Goal: Transaction & Acquisition: Download file/media

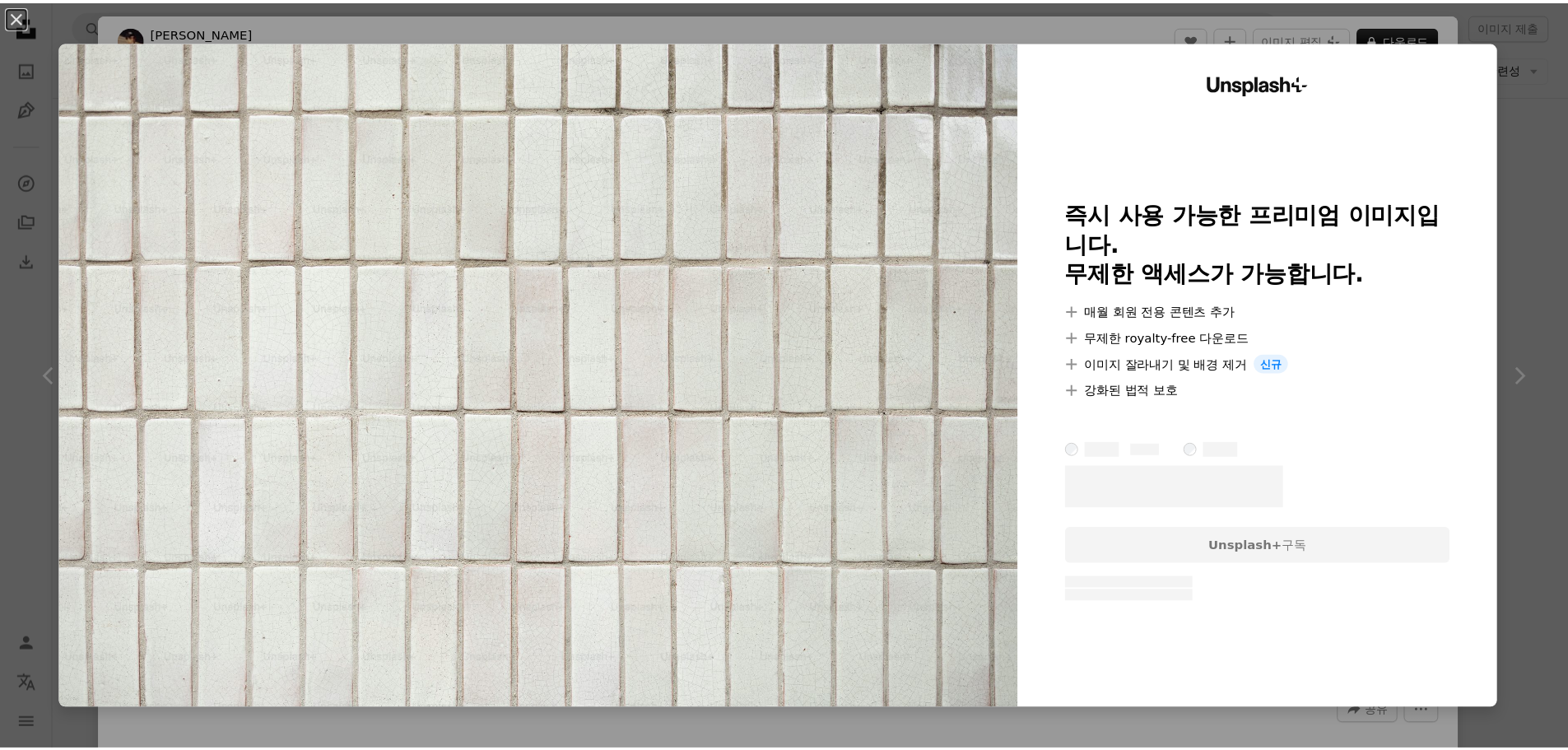
scroll to position [2140, 0]
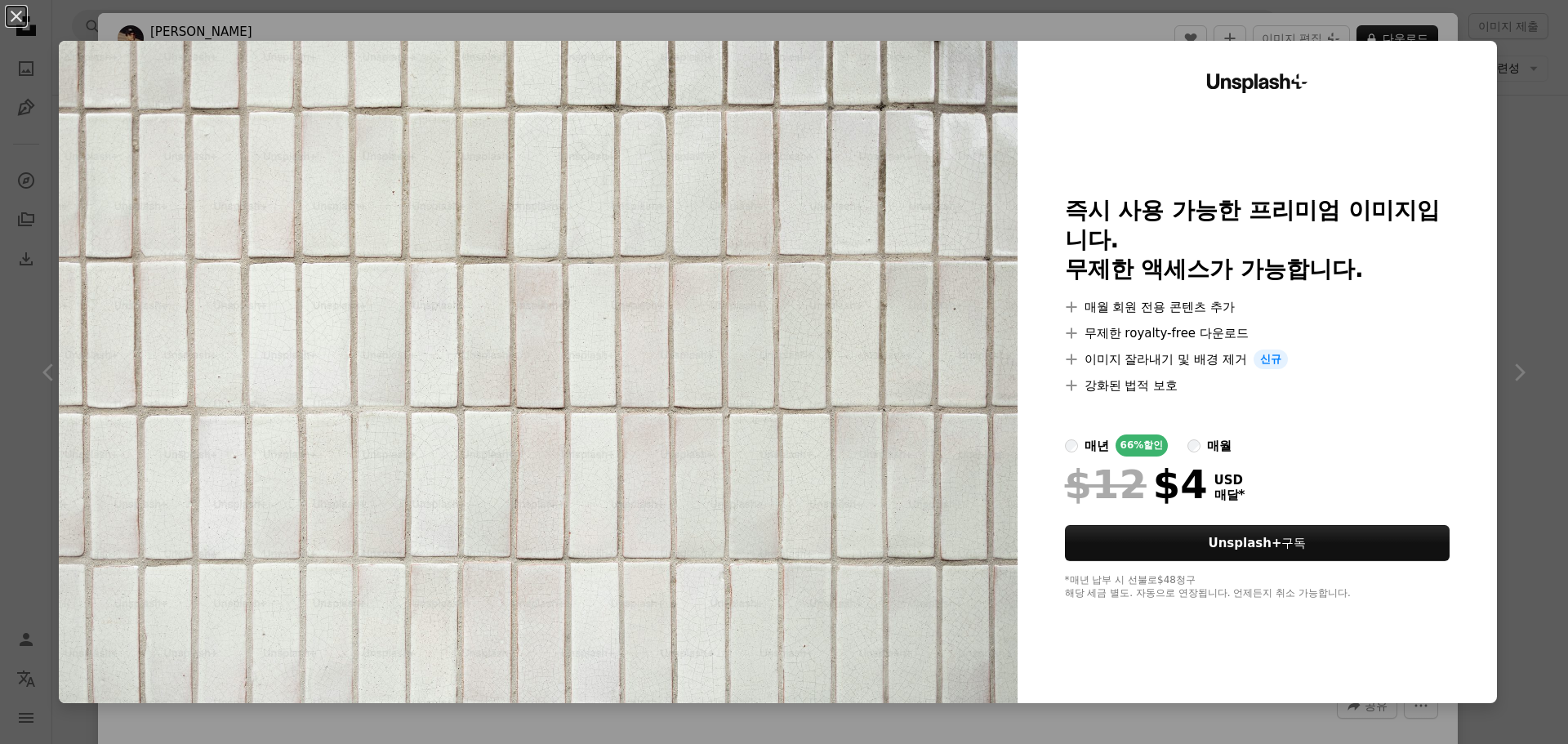
click at [1184, 431] on div at bounding box center [1257, 415] width 386 height 40
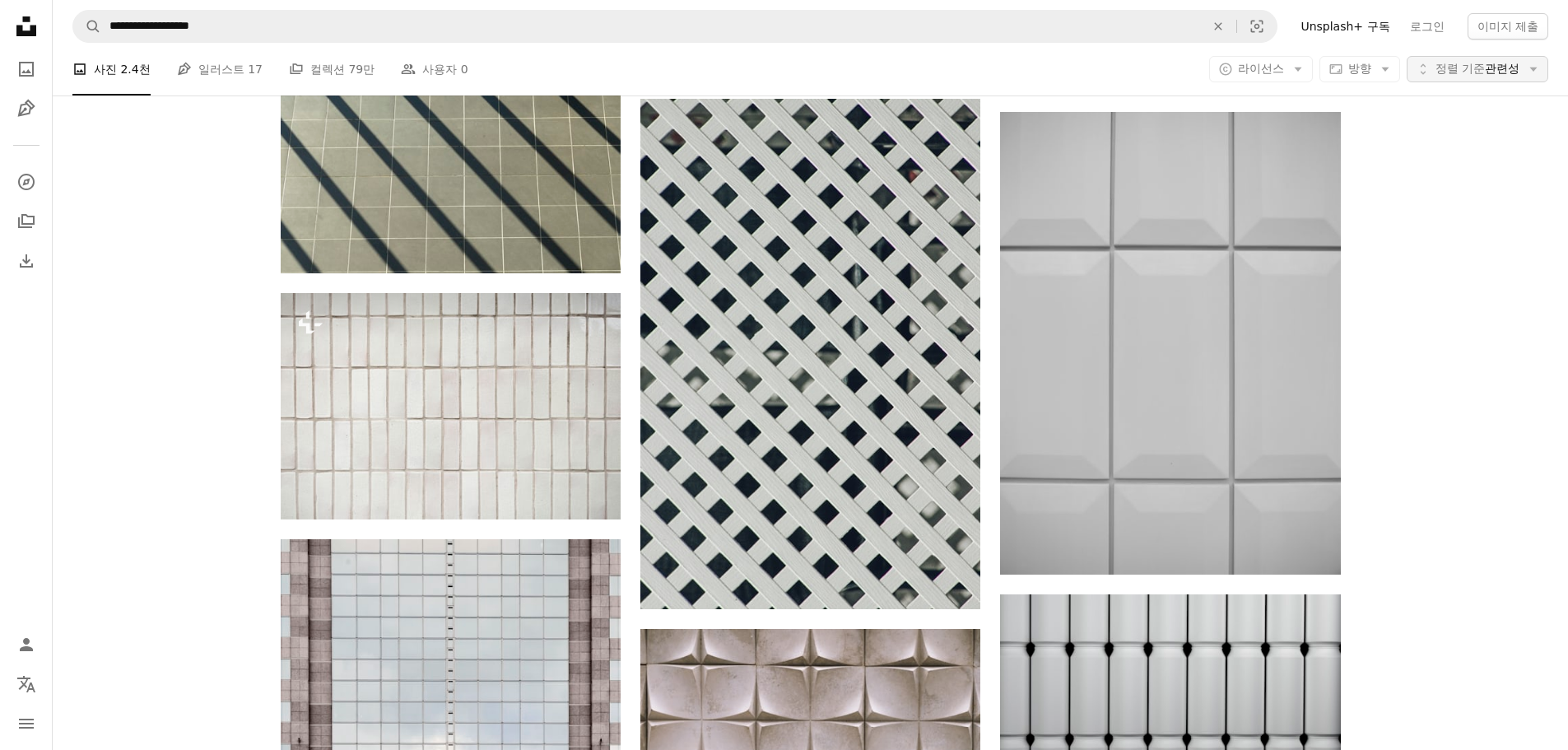
click at [1475, 67] on span "정렬 기준" at bounding box center [1460, 68] width 50 height 13
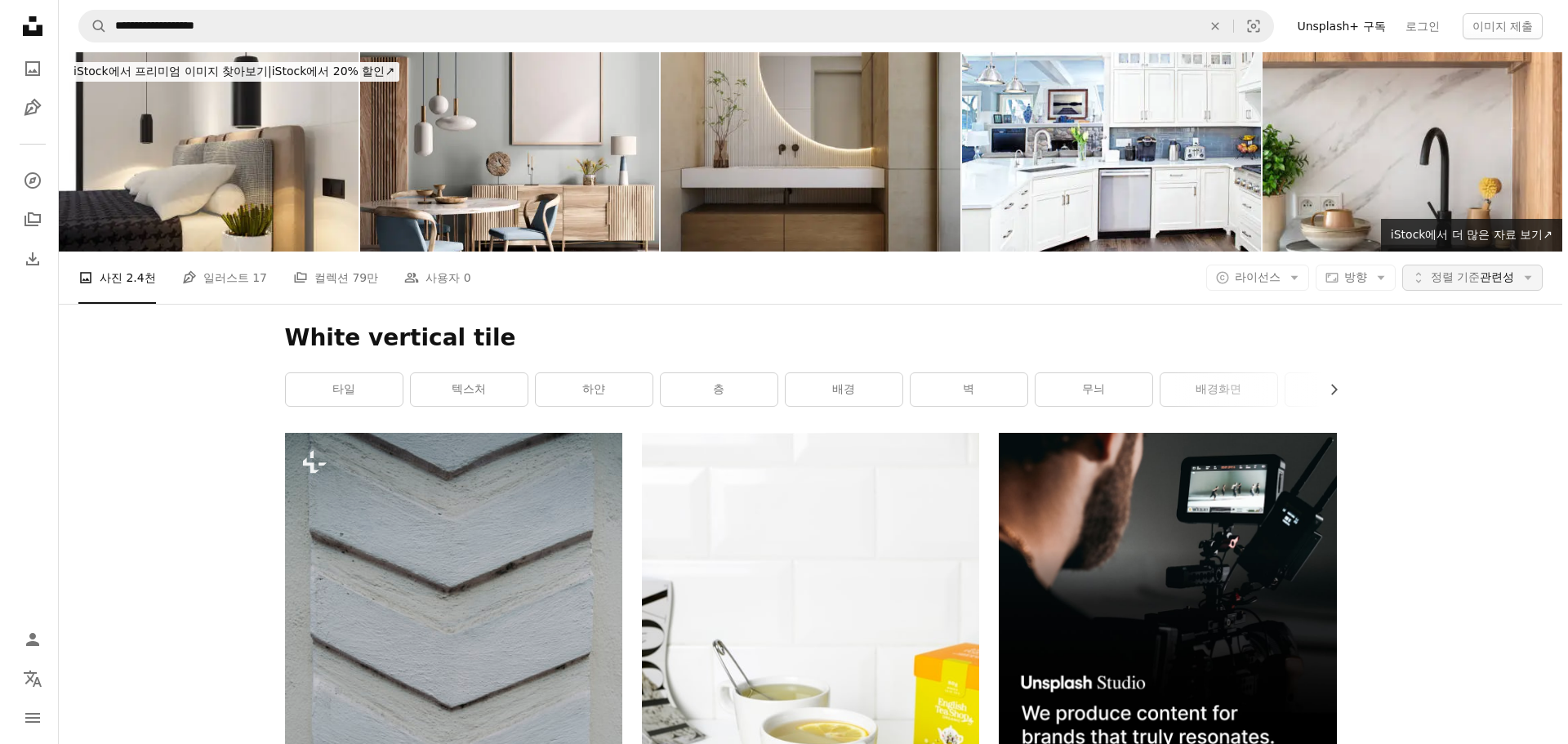
scroll to position [2123, 0]
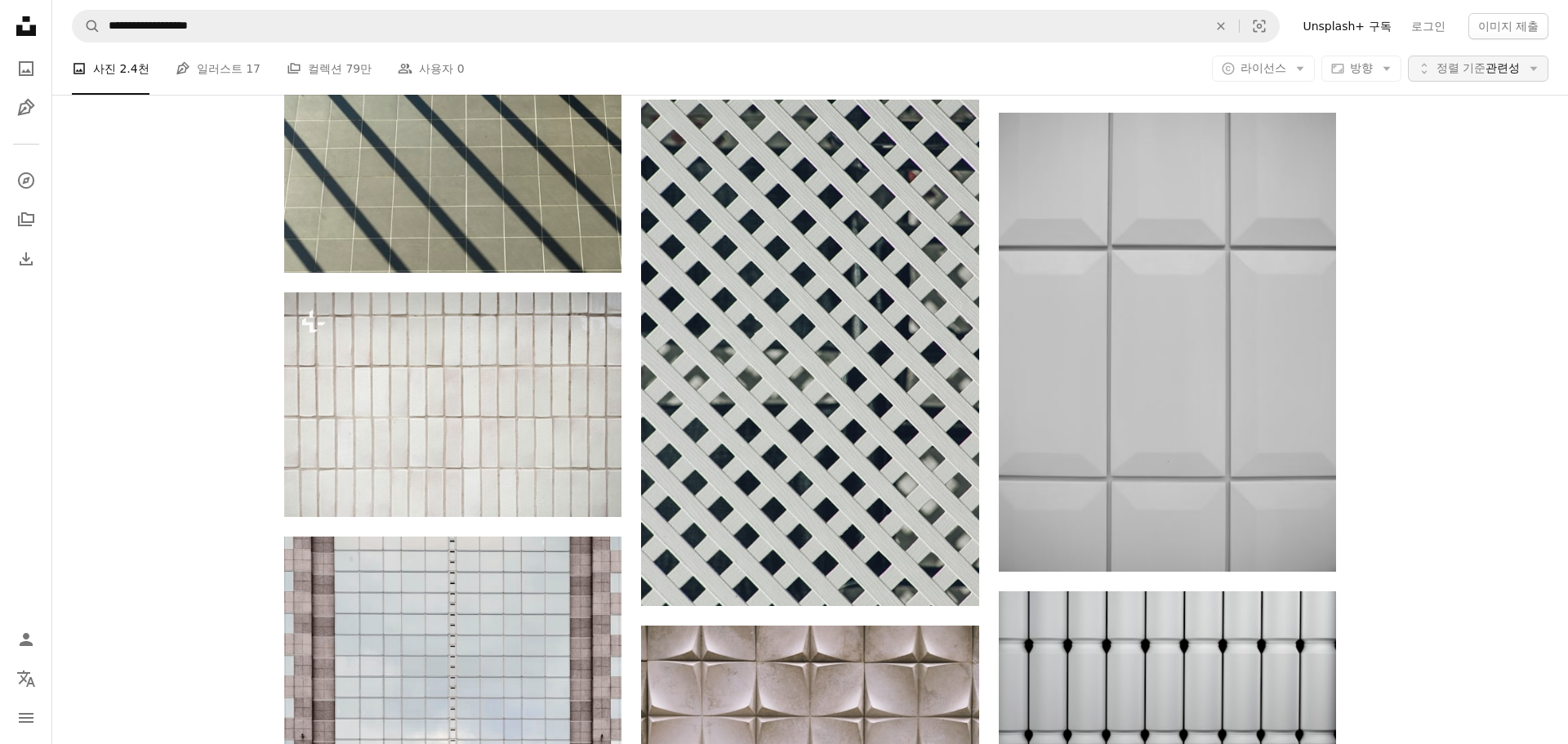
click at [1463, 67] on span "정렬 기준" at bounding box center [1461, 68] width 49 height 13
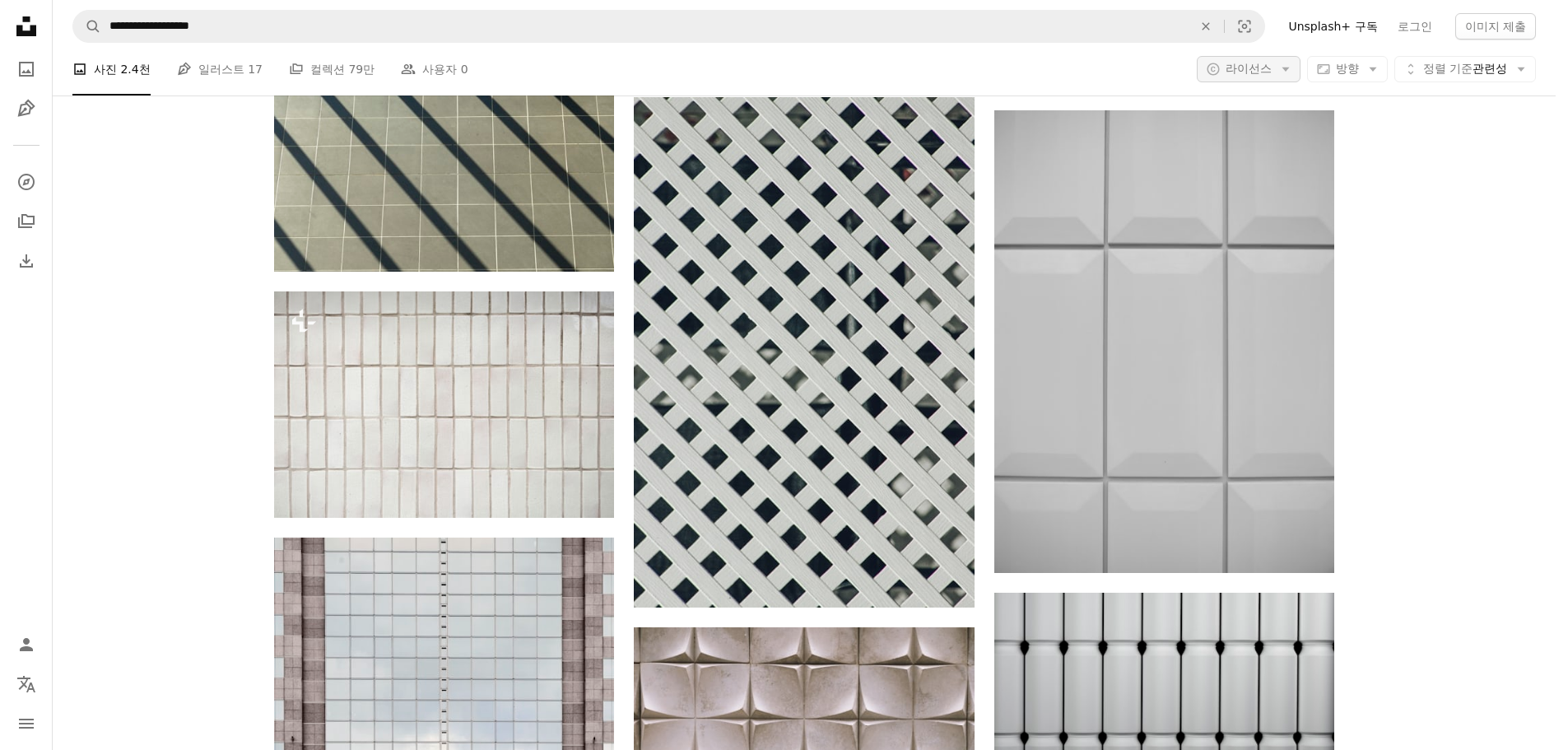
scroll to position [0, 0]
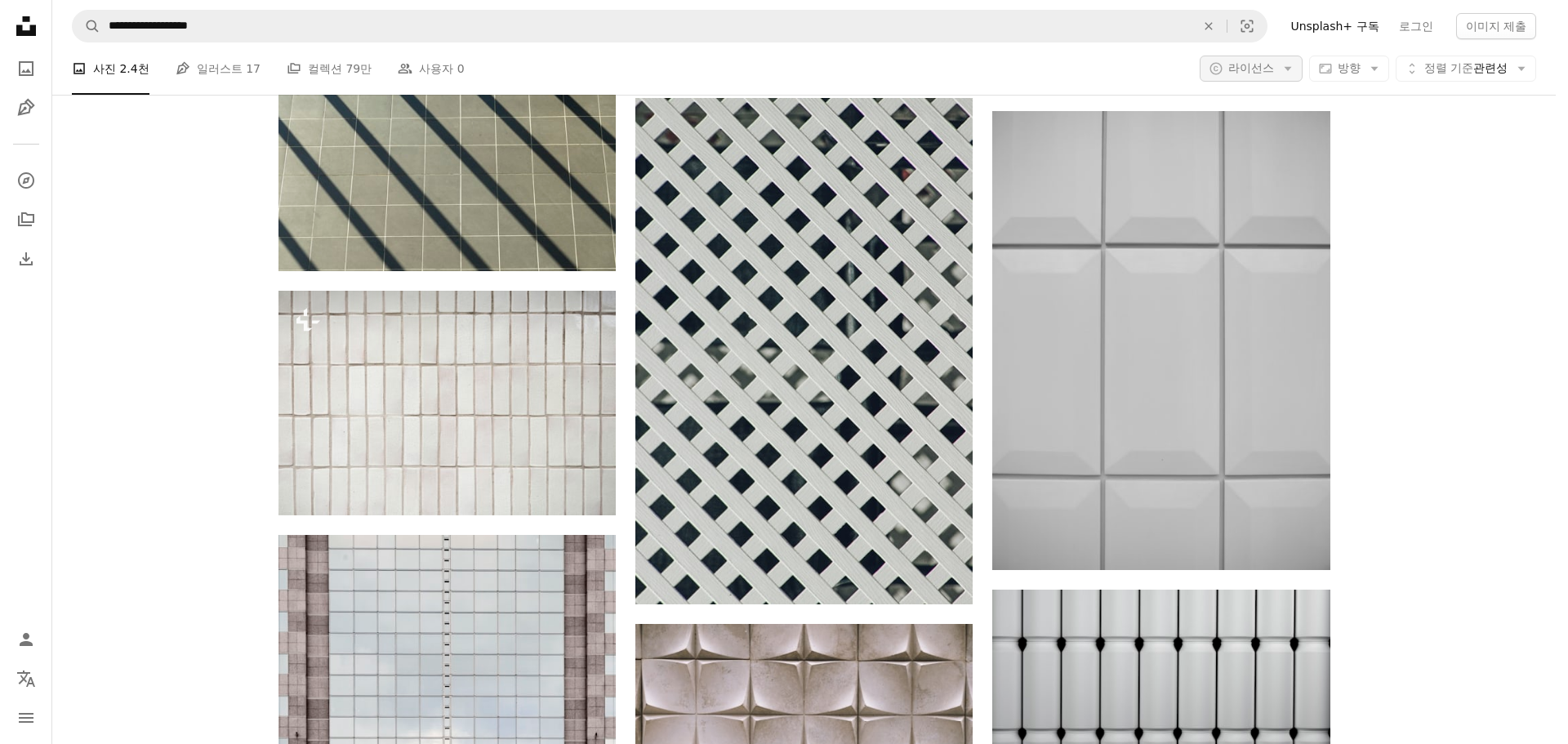
click at [1234, 70] on span "라이선스" at bounding box center [1251, 68] width 46 height 13
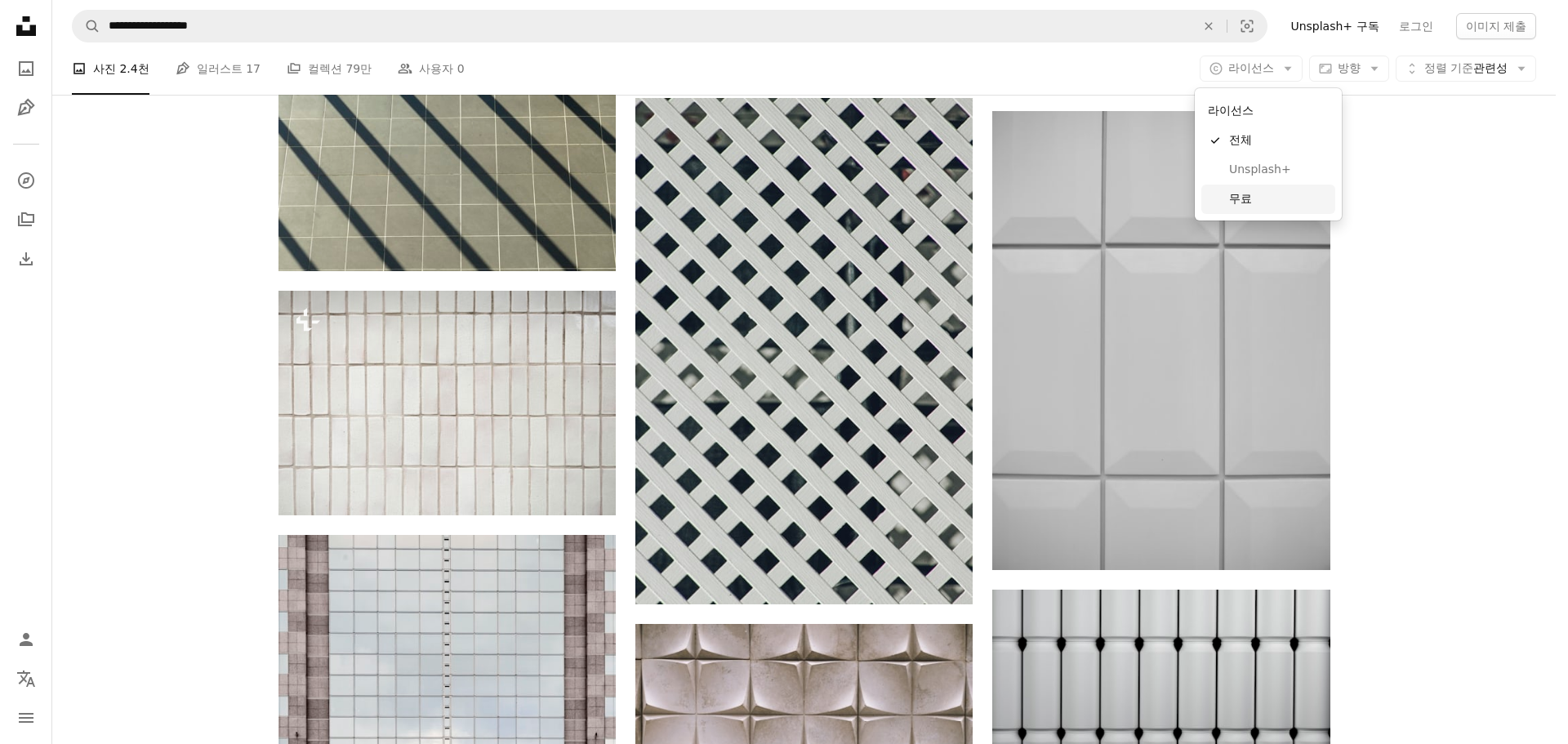
click at [1260, 196] on span "무료" at bounding box center [1278, 199] width 99 height 17
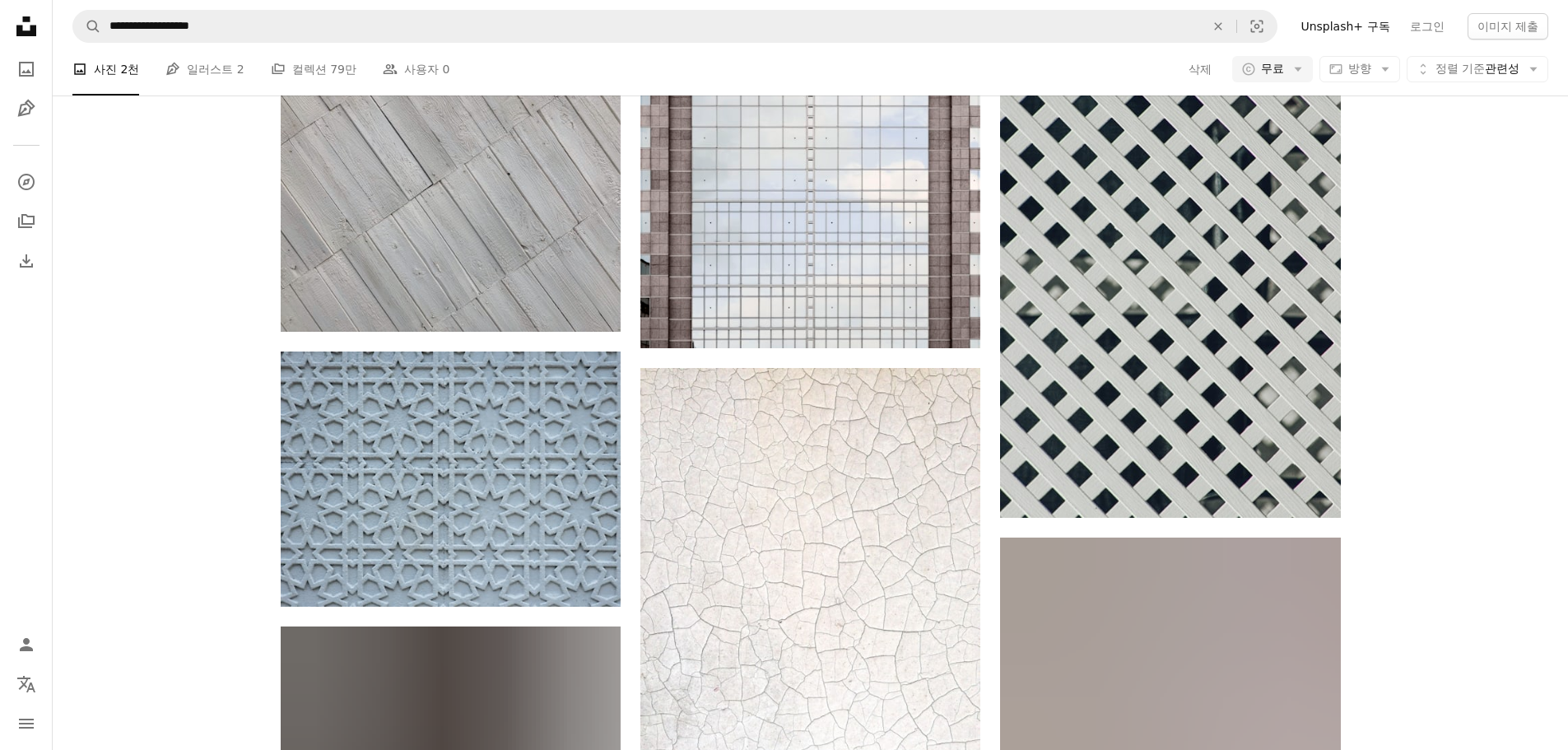
scroll to position [1317, 0]
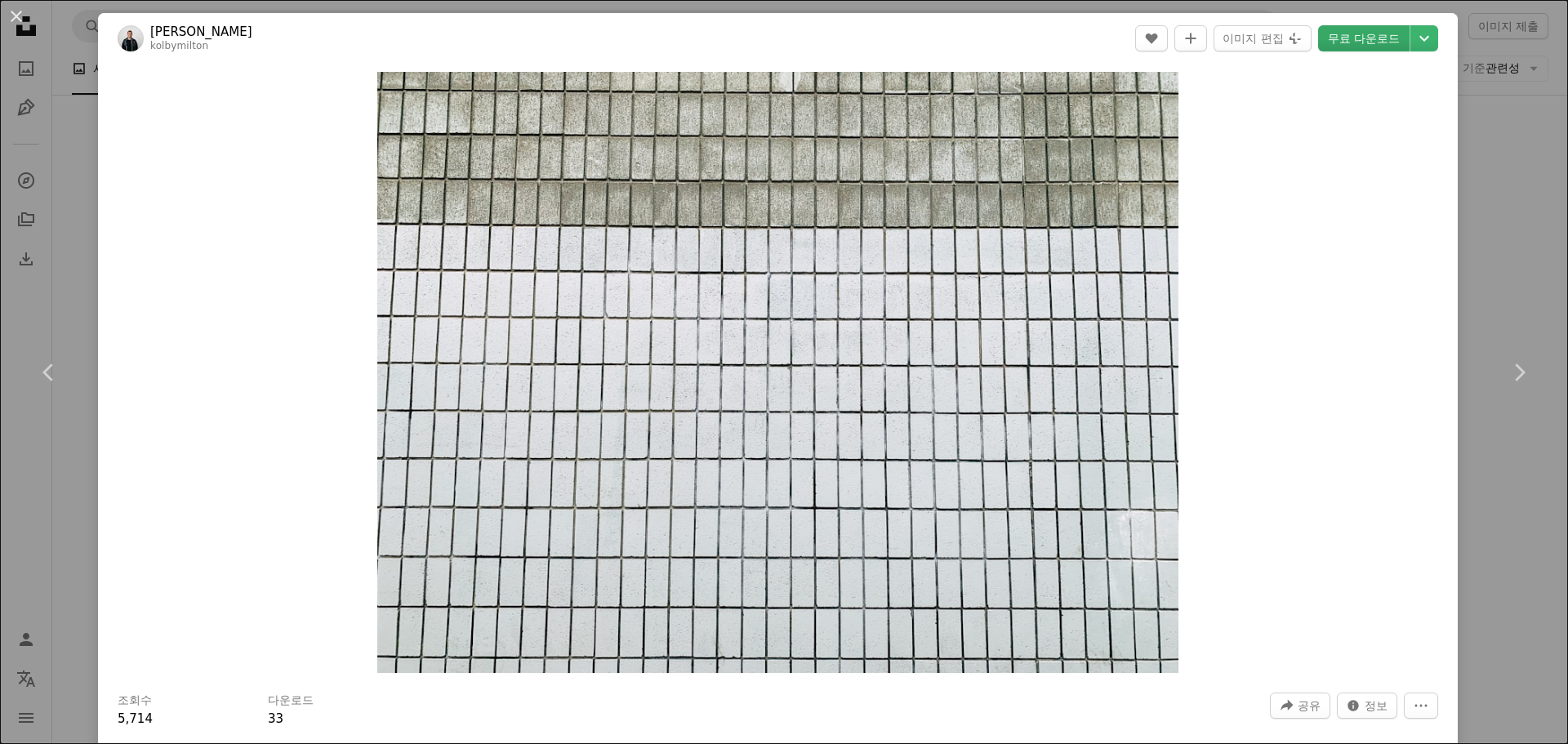
click at [1327, 40] on link "무료 다운로드" at bounding box center [1363, 39] width 91 height 26
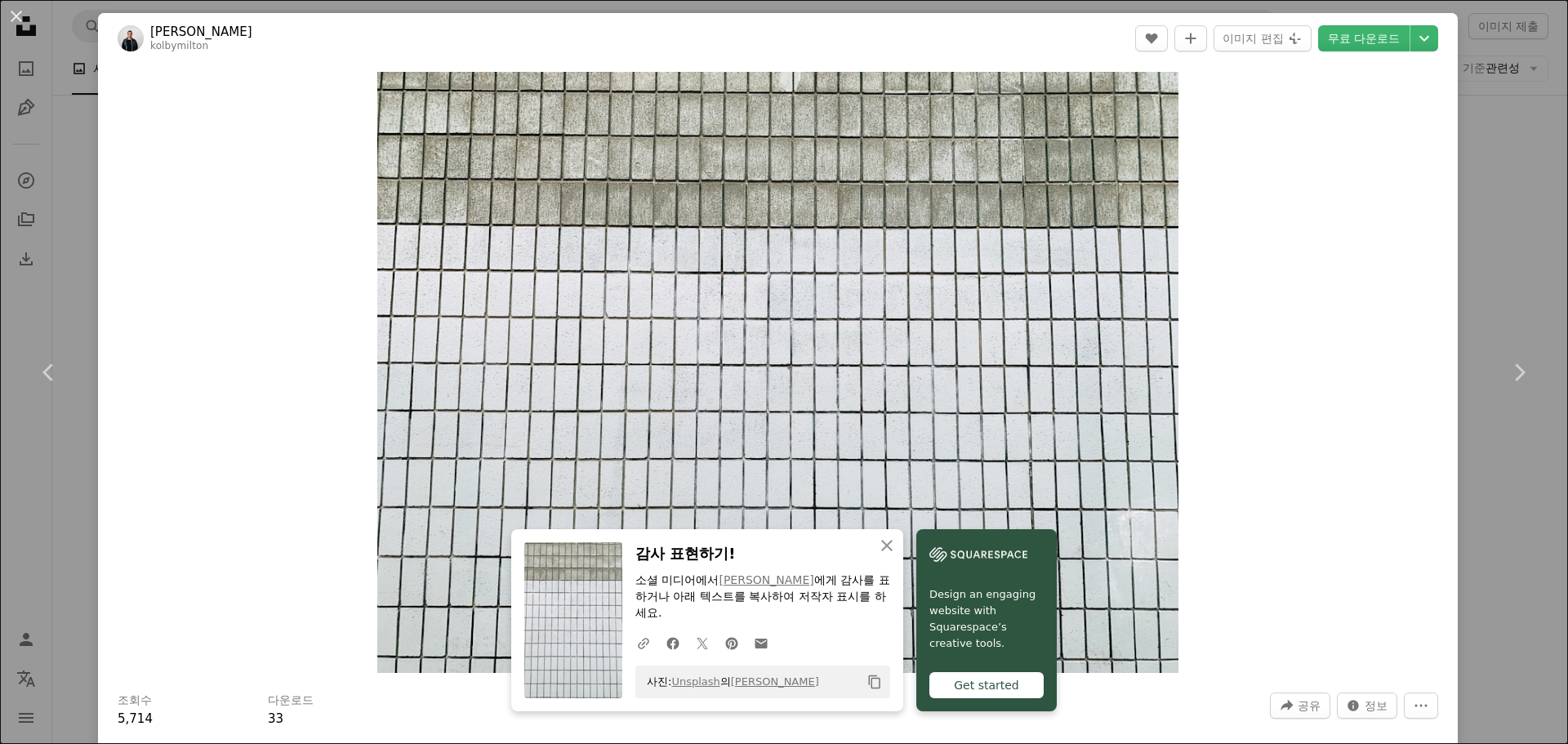
click at [1493, 273] on div "An X shape Chevron left Chevron right An X shape 닫기 감사 표현하기! 소셜 미디어에서 [PERSON_N…" at bounding box center [784, 372] width 1568 height 744
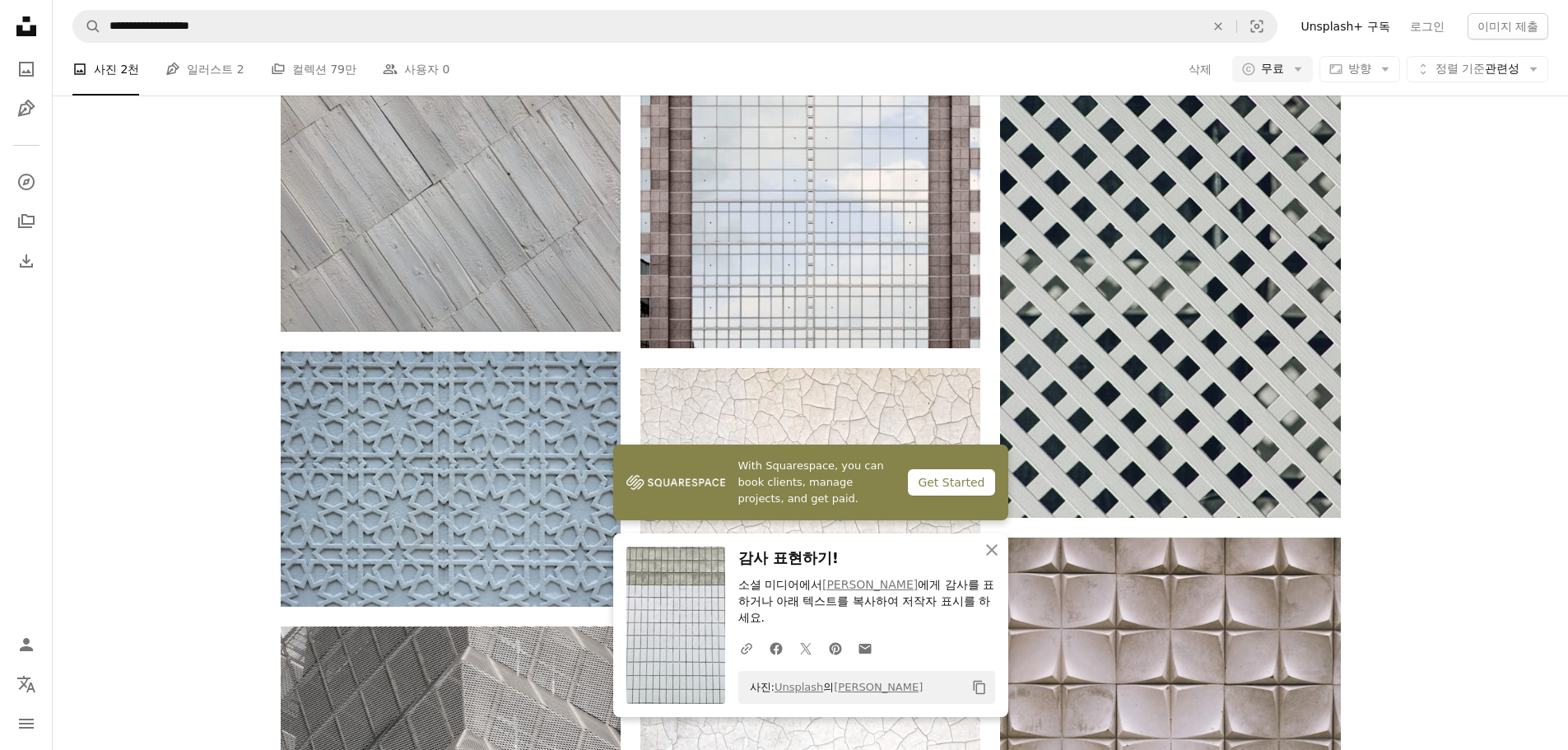
scroll to position [19999, 0]
click at [985, 542] on icon "An X shape" at bounding box center [992, 550] width 19 height 19
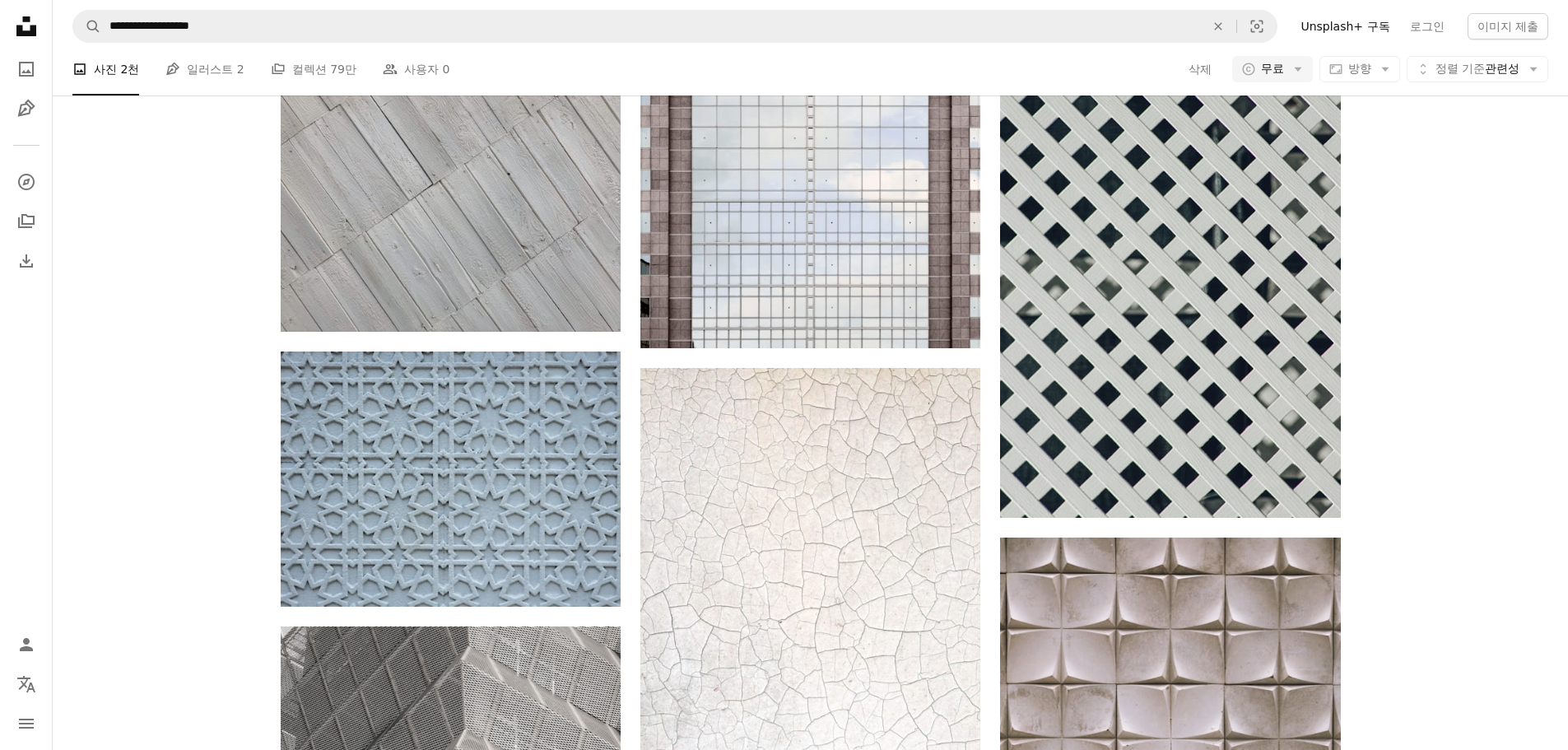
scroll to position [36460, 0]
